Goal: Task Accomplishment & Management: Manage account settings

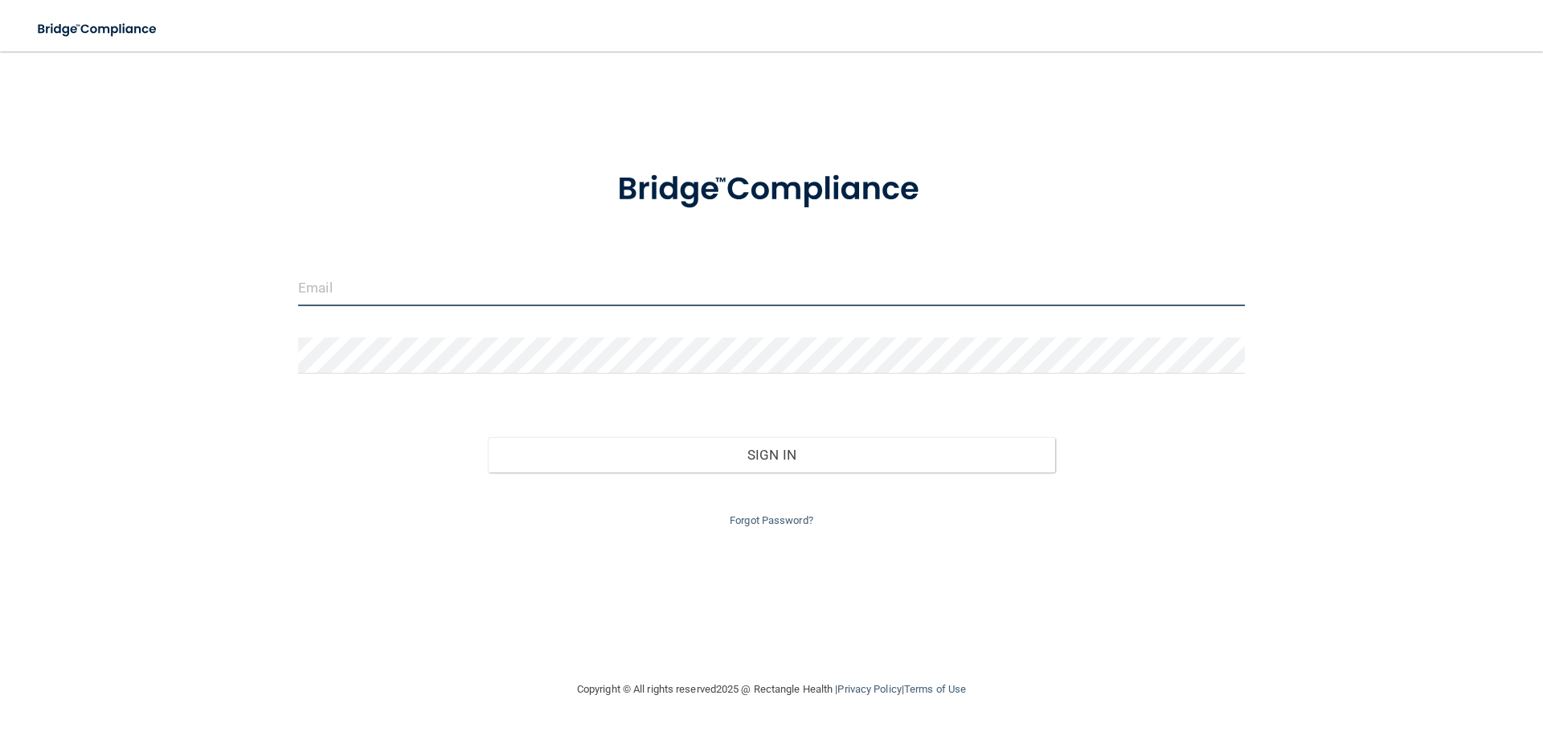
drag, startPoint x: 299, startPoint y: 277, endPoint x: 308, endPoint y: 294, distance: 19.8
click at [299, 278] on input "email" at bounding box center [771, 288] width 947 height 36
type input "[EMAIL_ADDRESS][DOMAIN_NAME]"
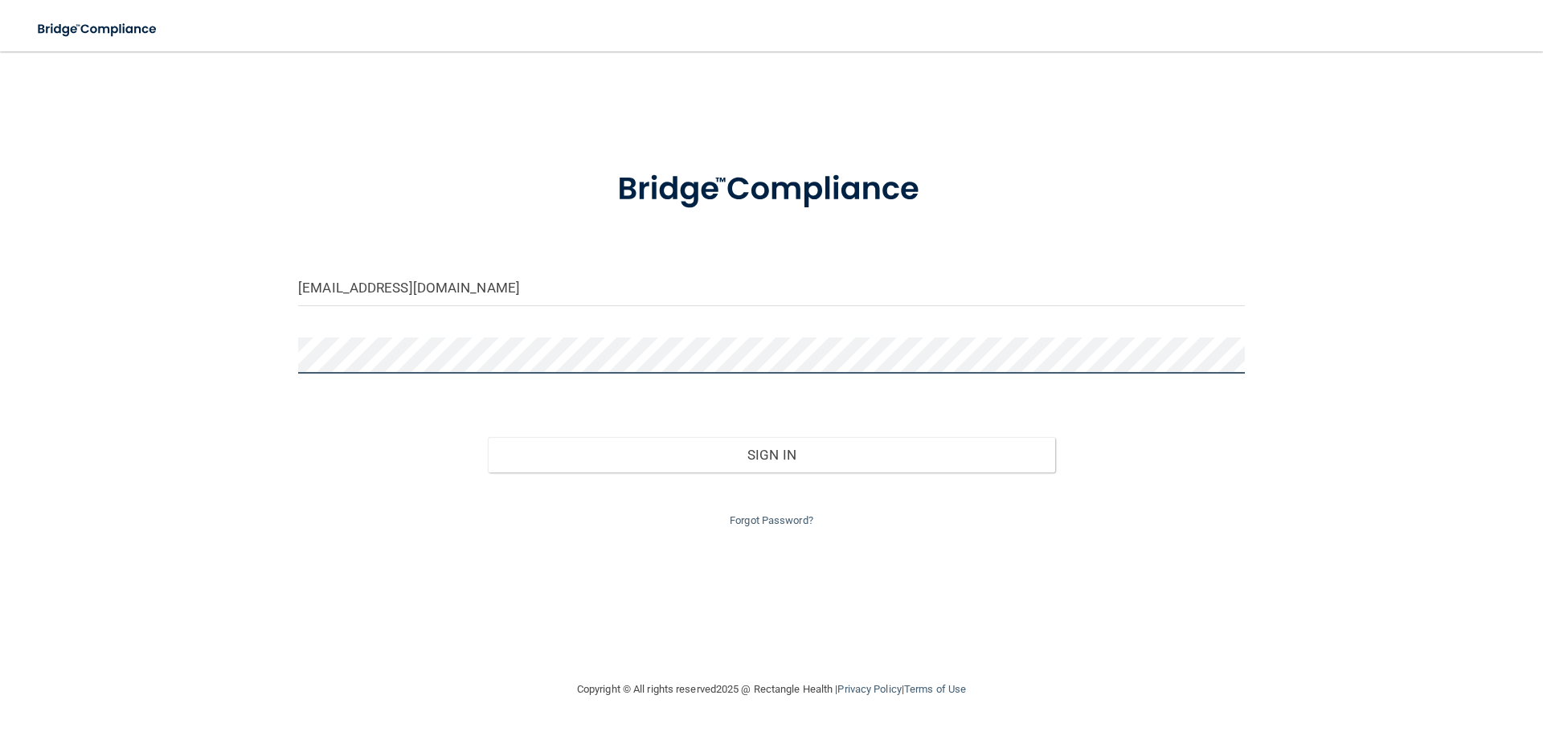
click at [488, 437] on button "Sign In" at bounding box center [772, 454] width 568 height 35
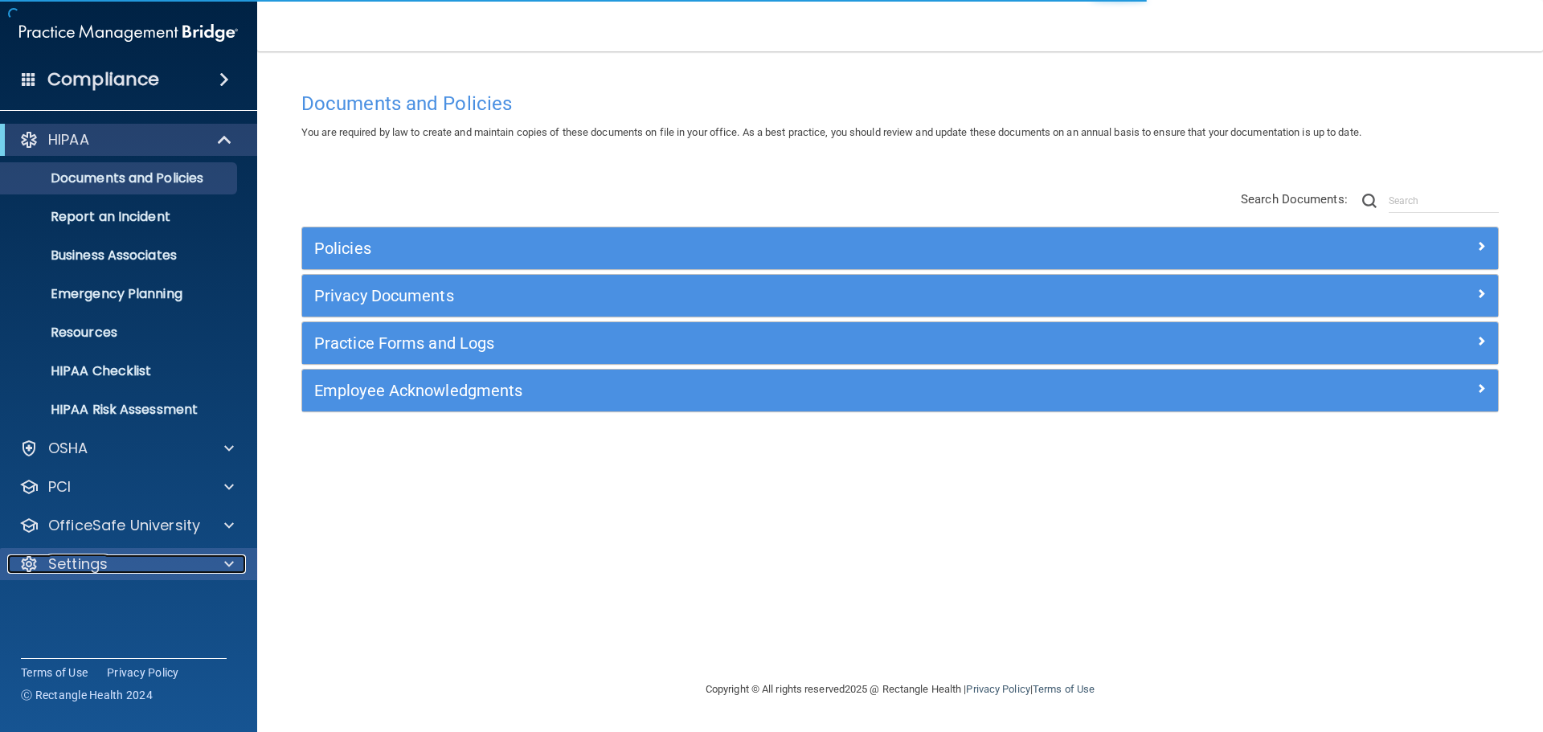
click at [88, 555] on p "Settings" at bounding box center [77, 564] width 59 height 19
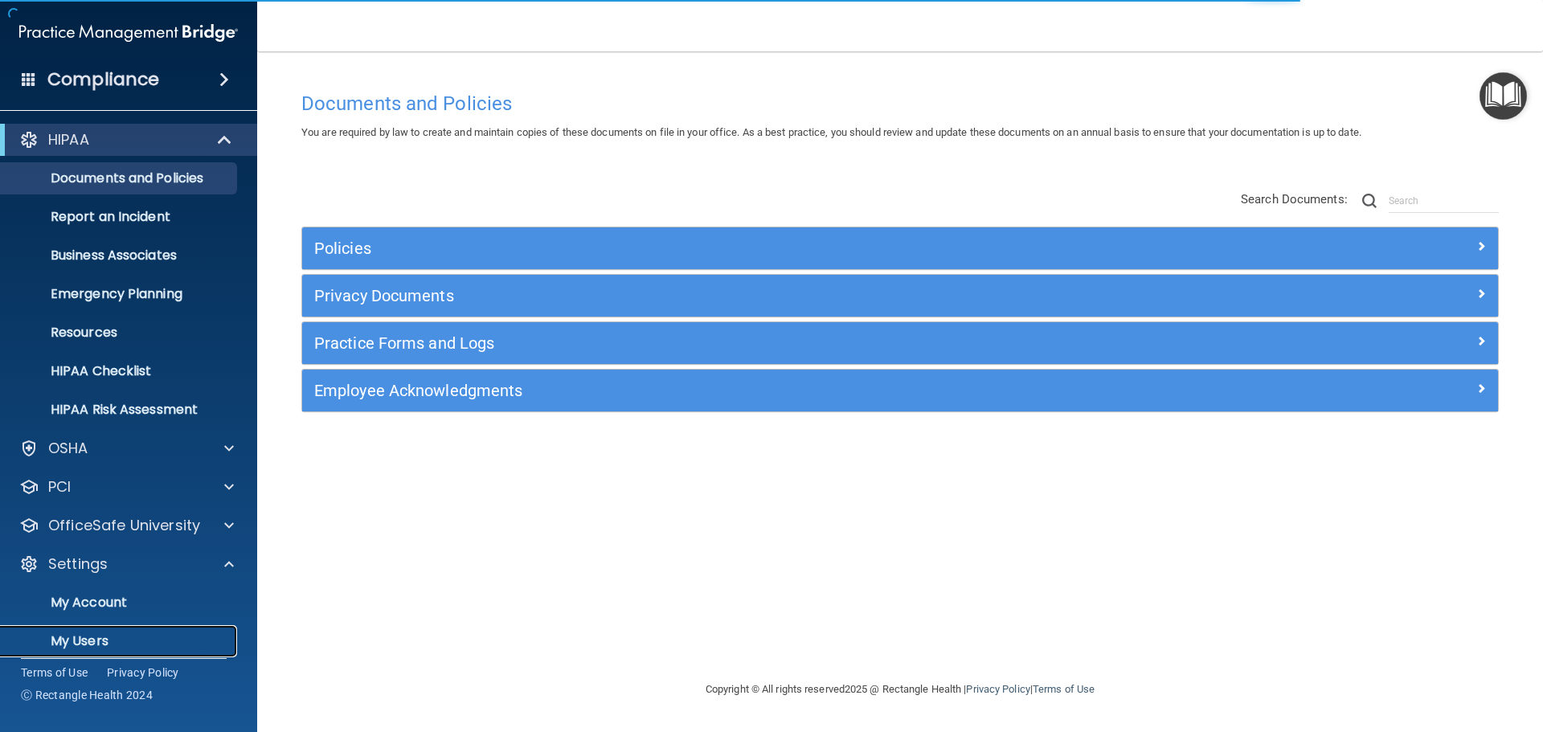
click at [69, 645] on p "My Users" at bounding box center [119, 641] width 219 height 16
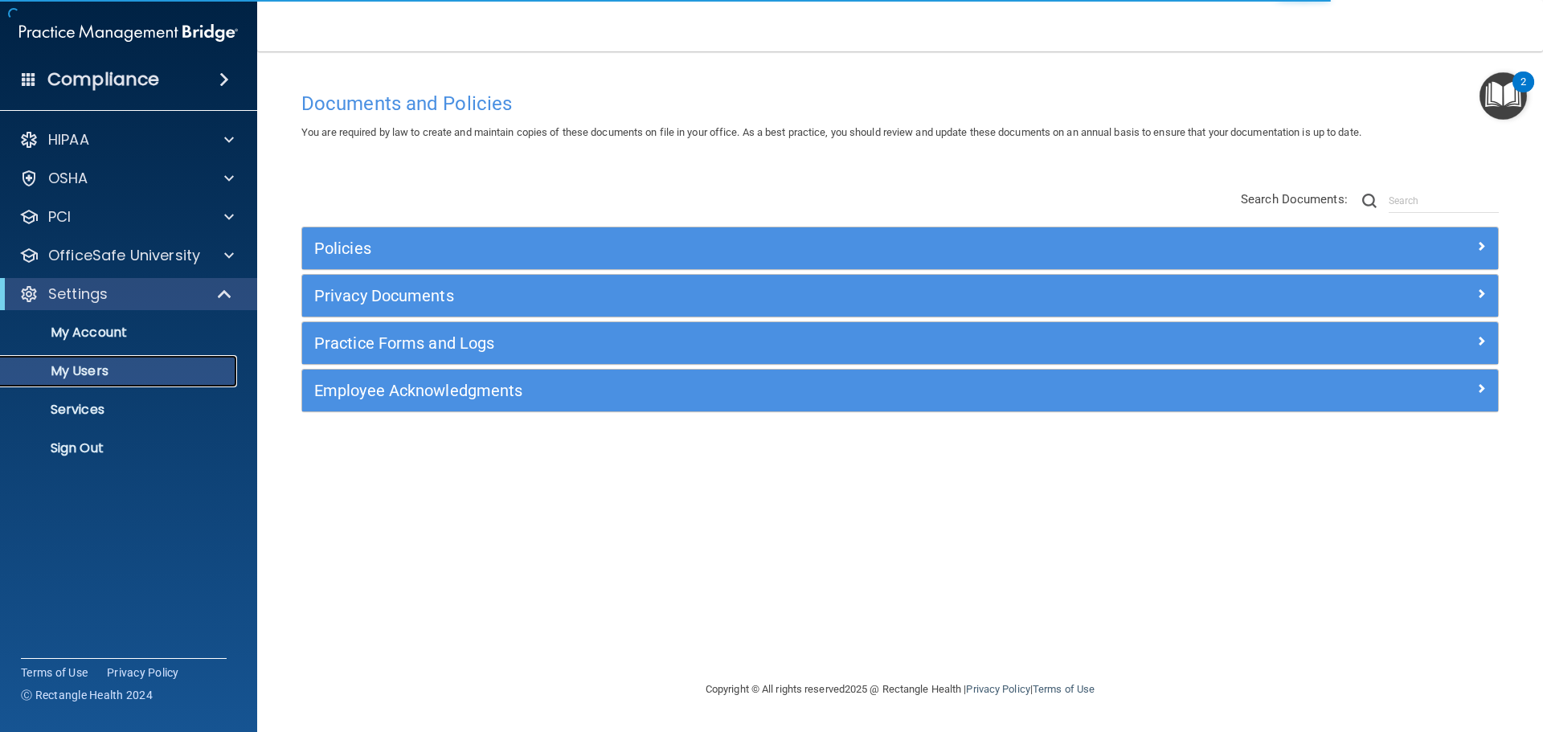
select select "20"
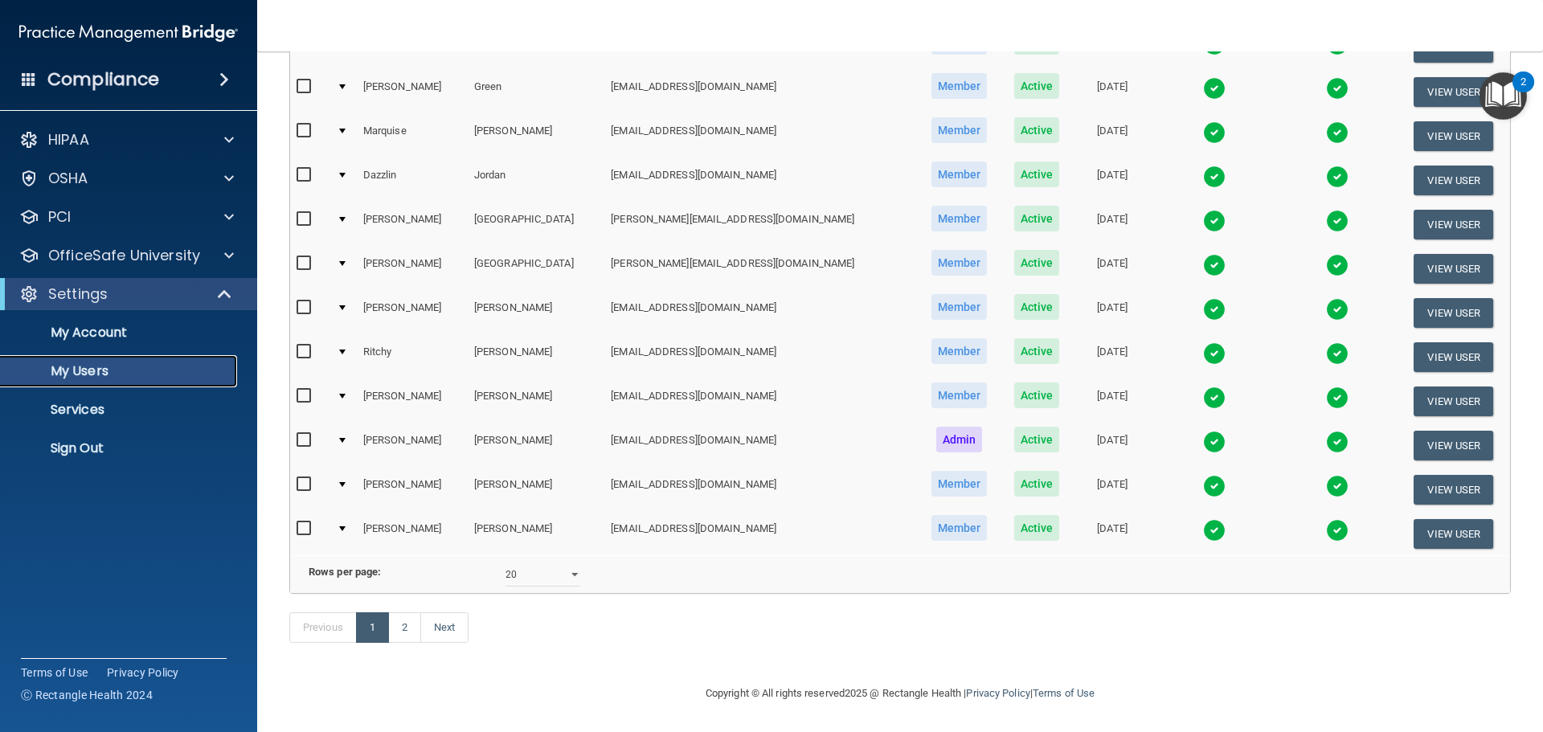
scroll to position [598, 0]
click at [402, 629] on link "2" at bounding box center [404, 628] width 33 height 31
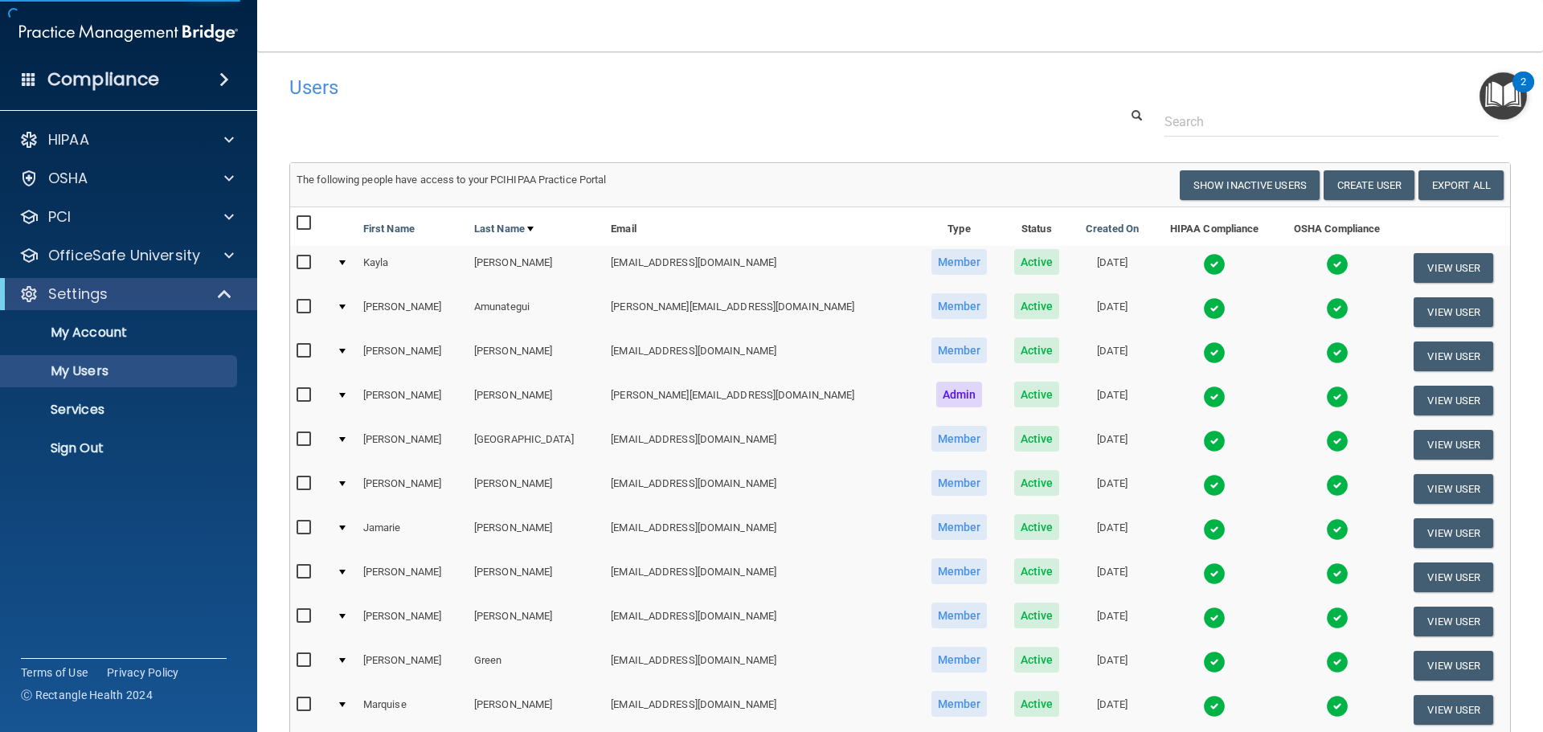
select select "20"
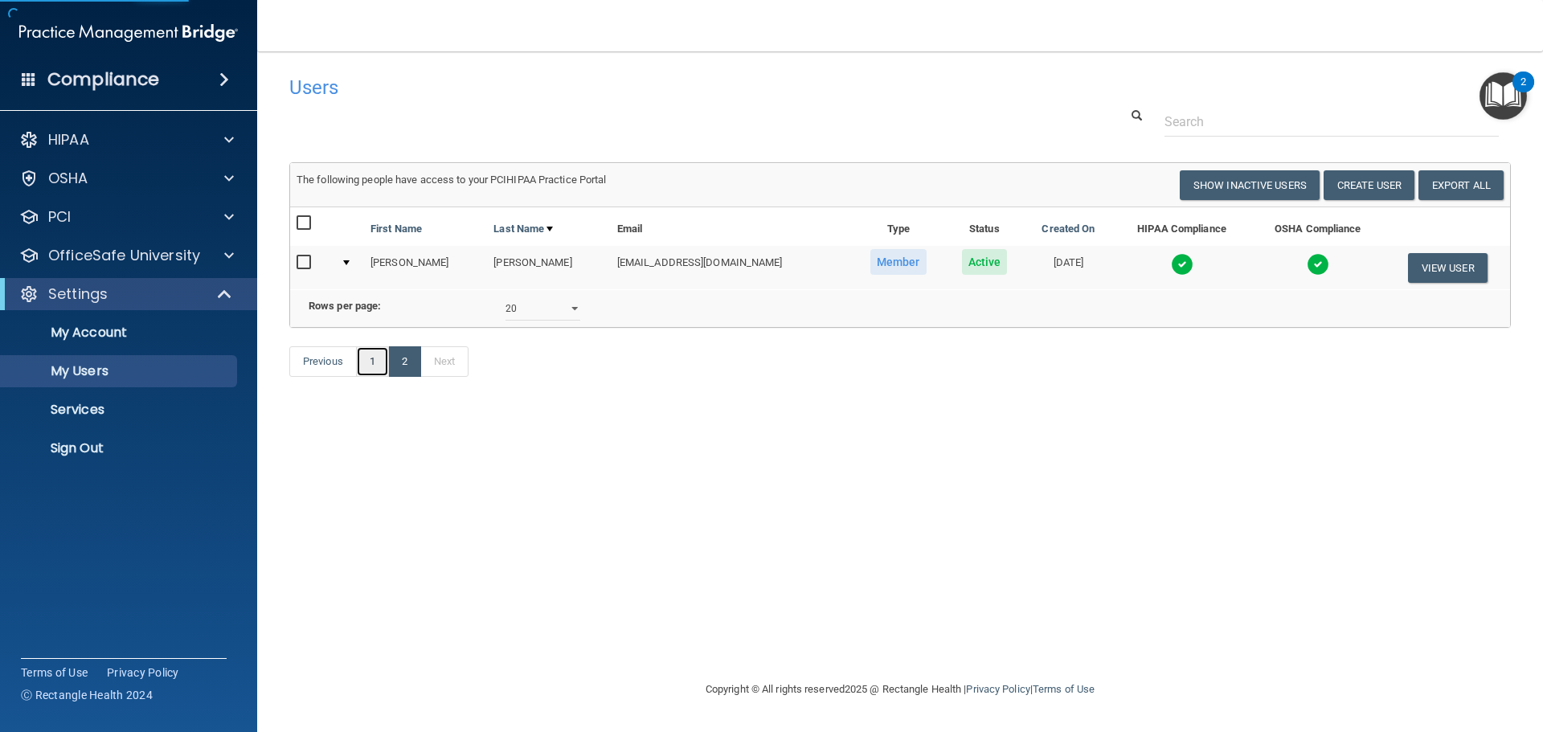
click at [367, 375] on link "1" at bounding box center [372, 361] width 33 height 31
select select "20"
